Goal: Information Seeking & Learning: Find specific fact

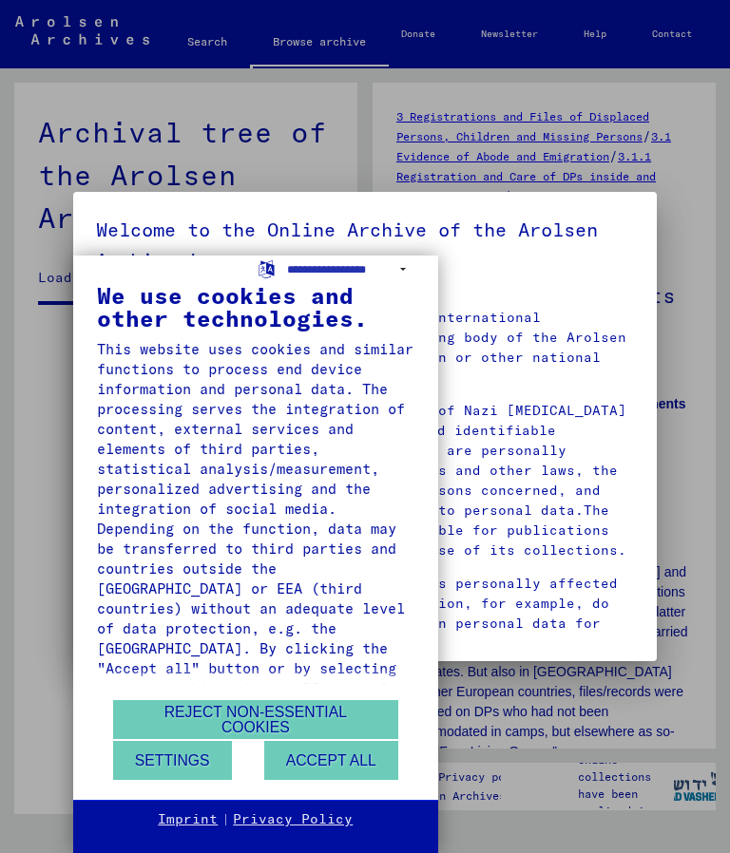
click at [262, 712] on button "Reject non-essential cookies" at bounding box center [255, 719] width 285 height 39
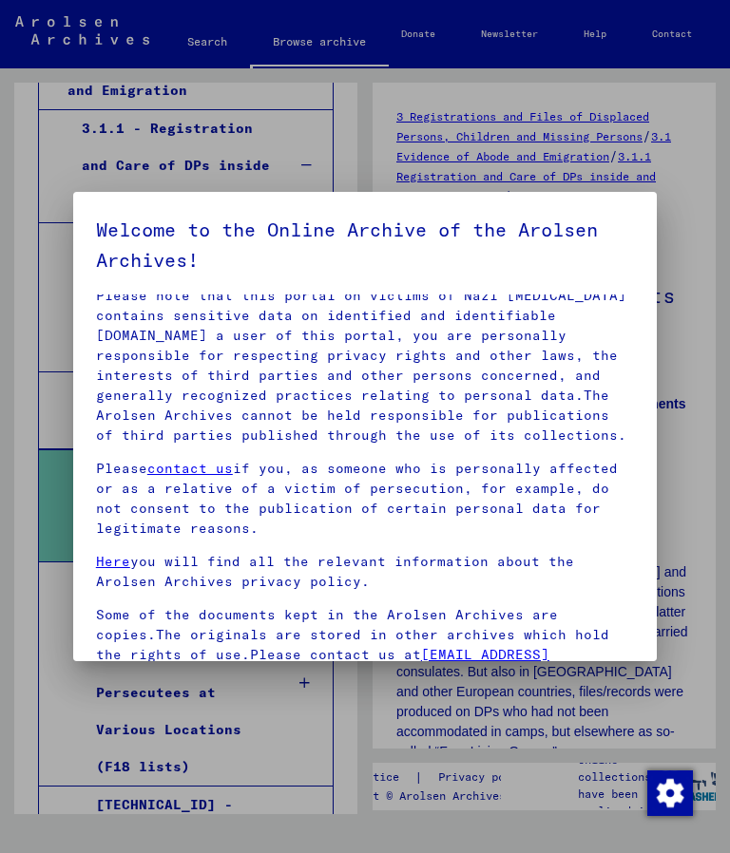
scroll to position [113, 0]
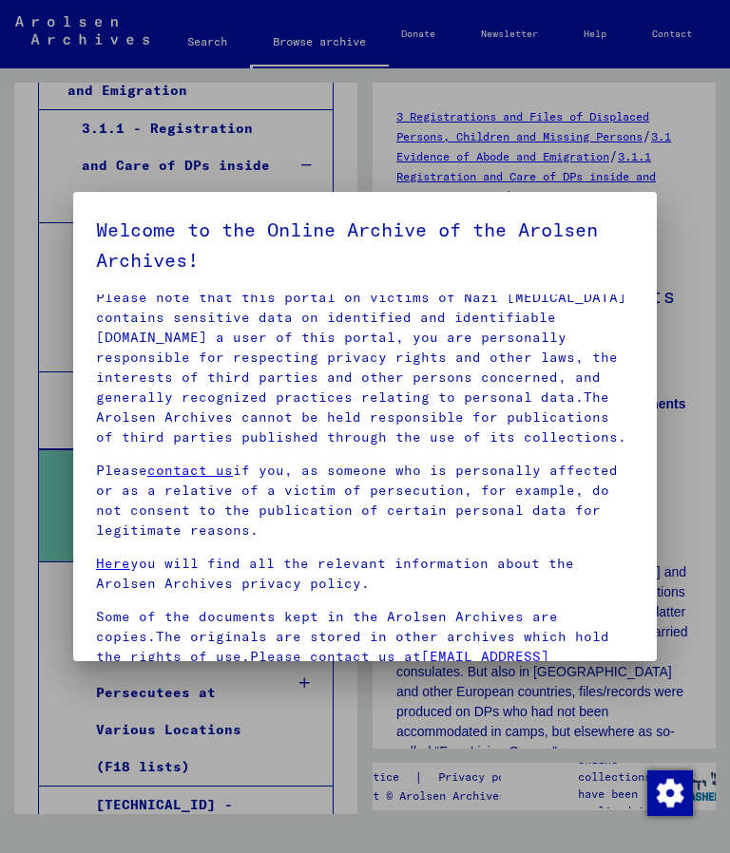
click at [693, 265] on div at bounding box center [365, 426] width 730 height 853
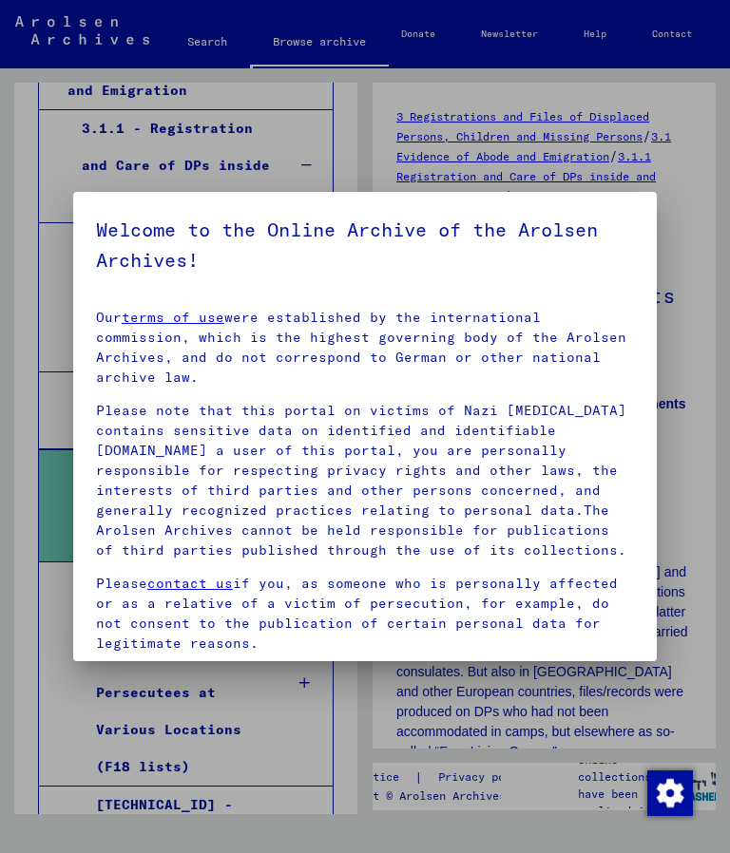
click at [179, 317] on link "terms of use" at bounding box center [173, 317] width 103 height 17
click at [199, 35] on div at bounding box center [365, 426] width 730 height 853
click at [198, 44] on div at bounding box center [365, 426] width 730 height 853
click at [189, 46] on div at bounding box center [365, 426] width 730 height 853
click at [313, 55] on div at bounding box center [365, 426] width 730 height 853
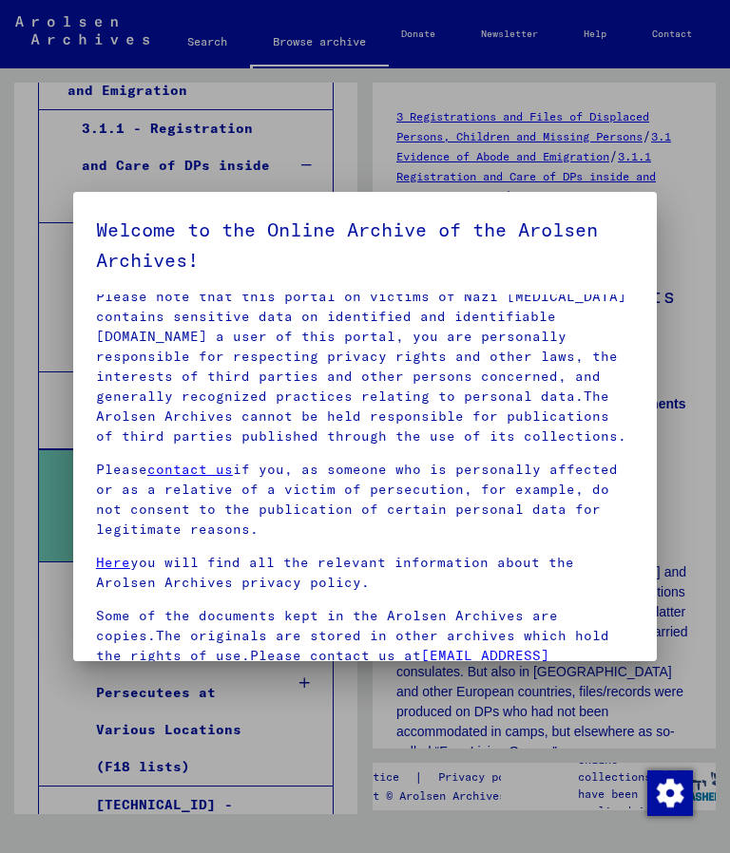
scroll to position [113, 0]
click at [310, 47] on div at bounding box center [365, 426] width 730 height 853
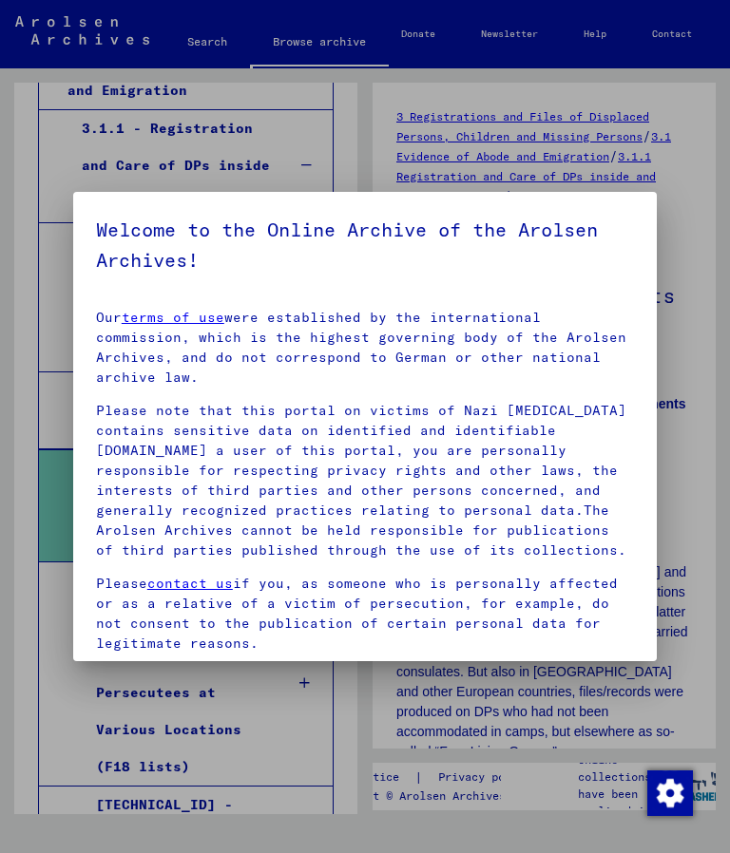
click at [305, 45] on div at bounding box center [365, 426] width 730 height 853
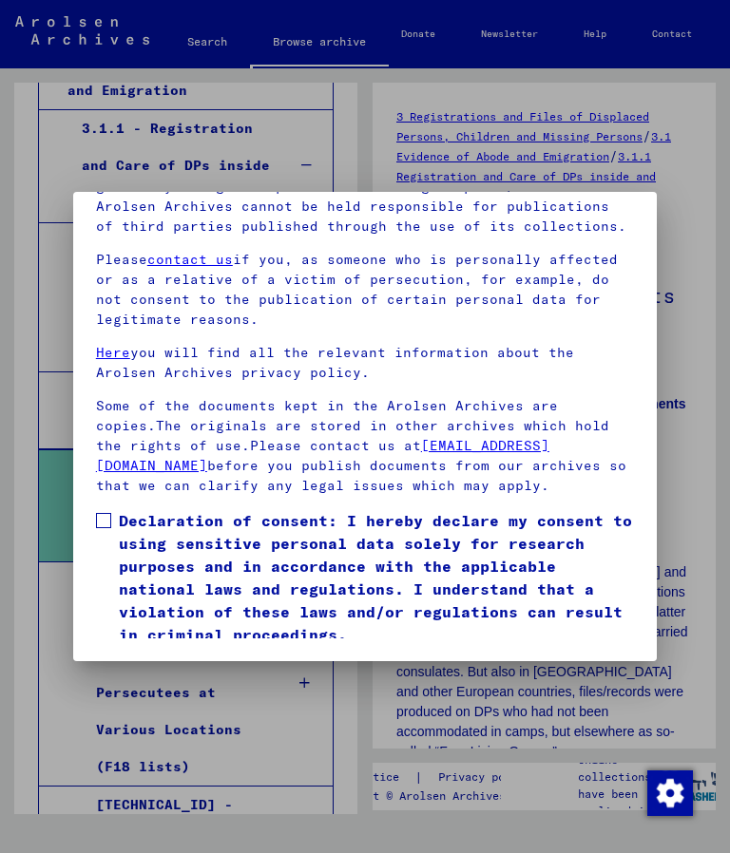
scroll to position [264, 0]
click at [106, 513] on span at bounding box center [103, 520] width 15 height 15
click at [136, 655] on button "I agree" at bounding box center [142, 673] width 92 height 36
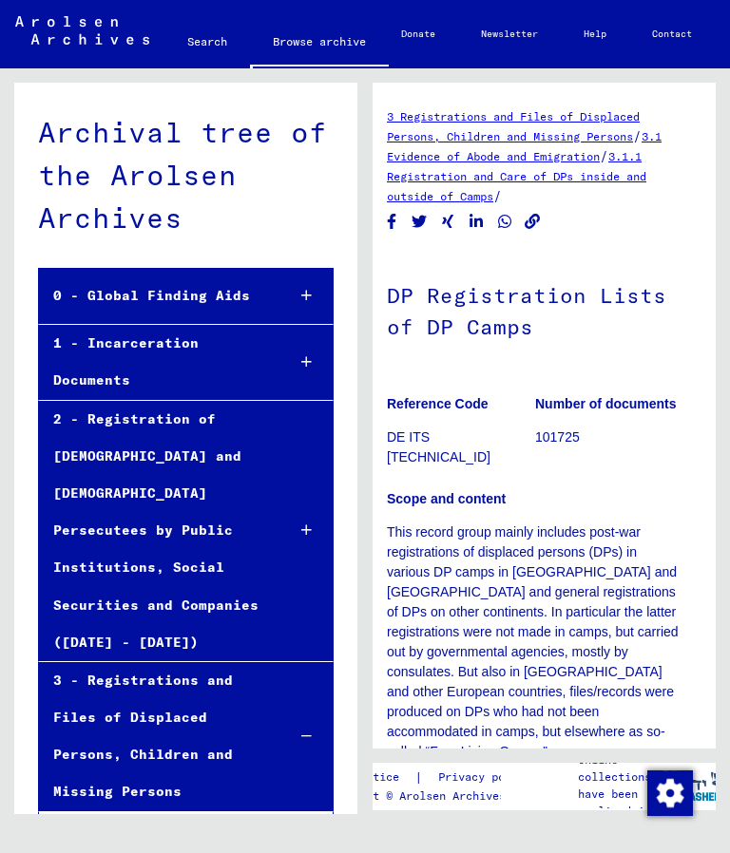
scroll to position [0, 0]
click at [201, 47] on link "Search" at bounding box center [206, 42] width 85 height 46
click at [202, 43] on link "Search" at bounding box center [206, 43] width 85 height 49
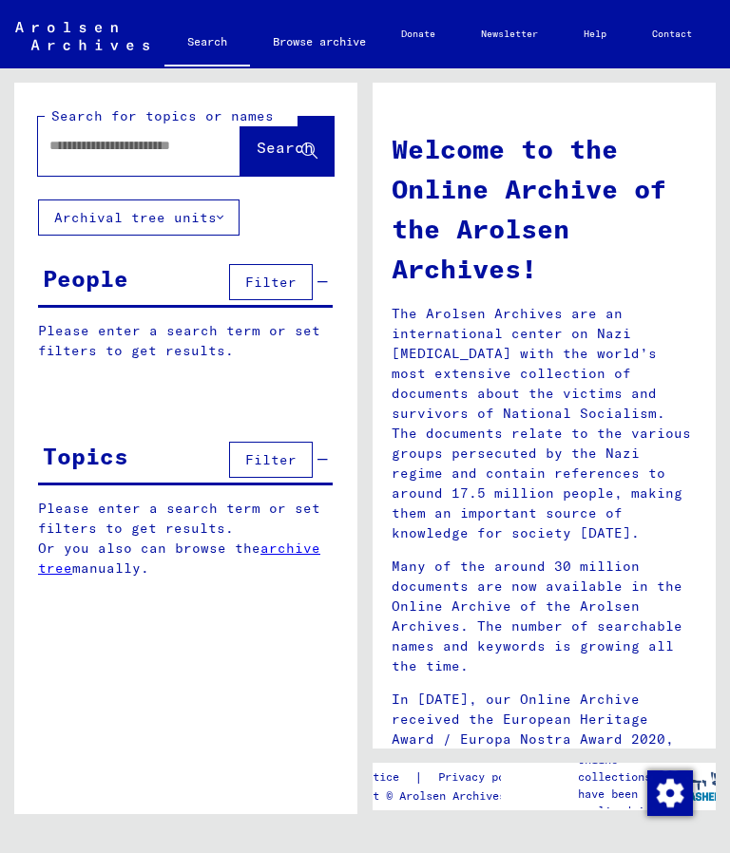
click at [188, 336] on p "Please enter a search term or set filters to get results." at bounding box center [185, 341] width 294 height 40
click at [138, 150] on input "text" at bounding box center [116, 146] width 134 height 20
type input "******"
click at [256, 149] on span "Search" at bounding box center [284, 147] width 57 height 19
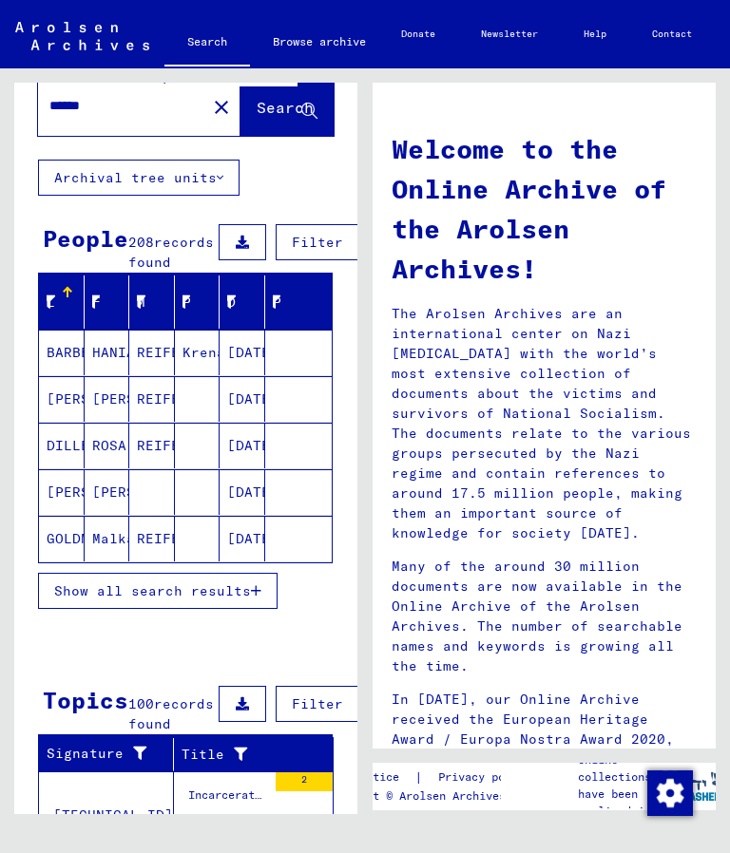
scroll to position [35, 0]
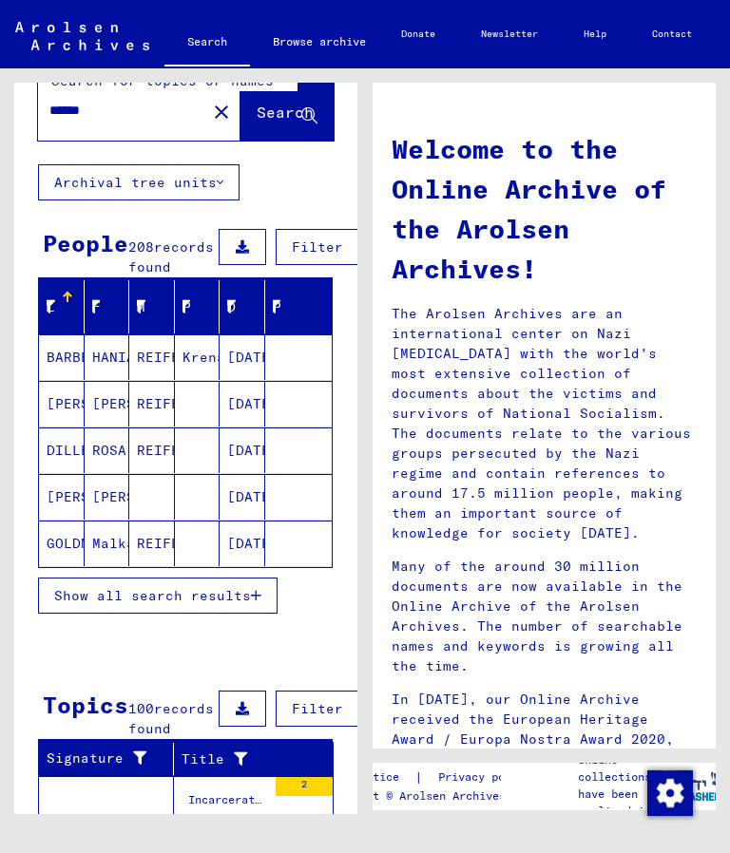
click at [253, 602] on icon "button" at bounding box center [256, 595] width 10 height 13
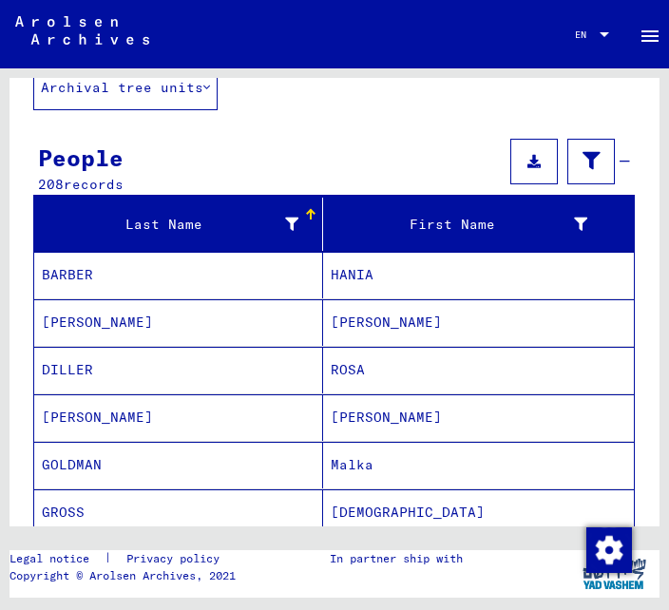
scroll to position [134, 0]
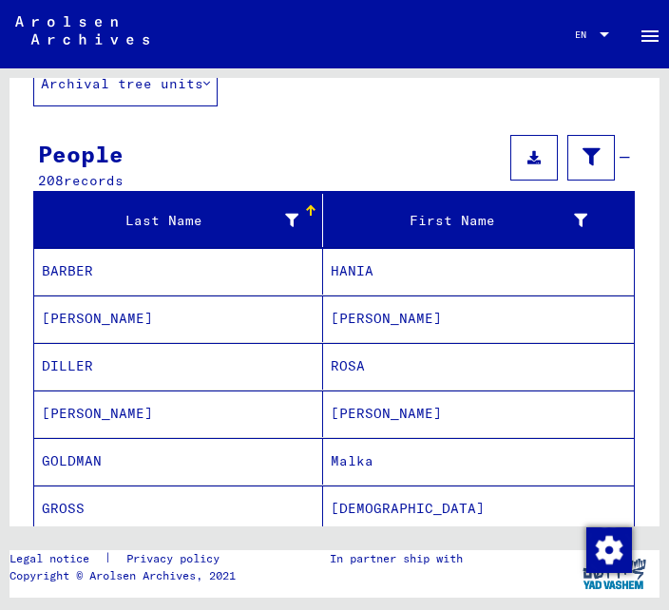
click at [87, 365] on mat-cell "DILLER" at bounding box center [178, 366] width 289 height 47
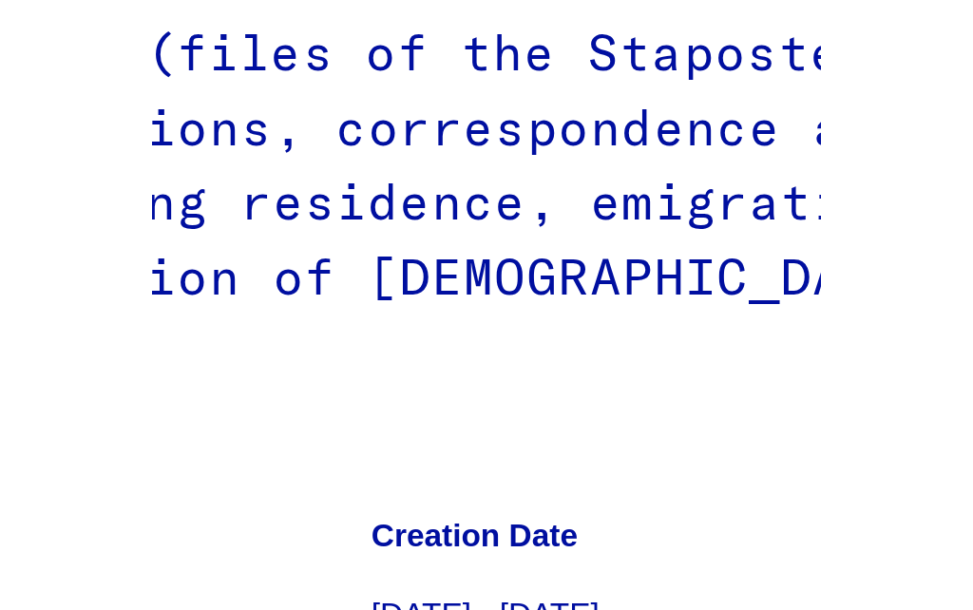
scroll to position [9, 0]
